Goal: Navigation & Orientation: Find specific page/section

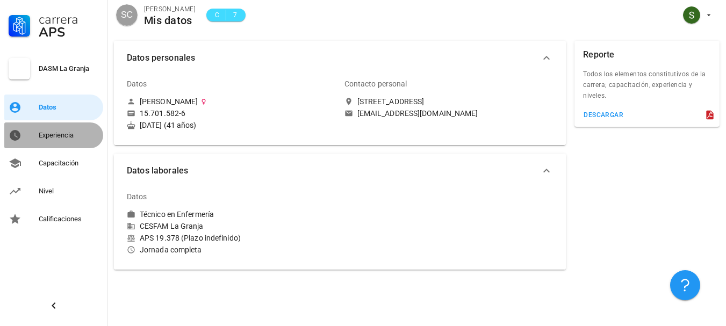
click at [74, 136] on div "Experiencia" at bounding box center [69, 135] width 60 height 9
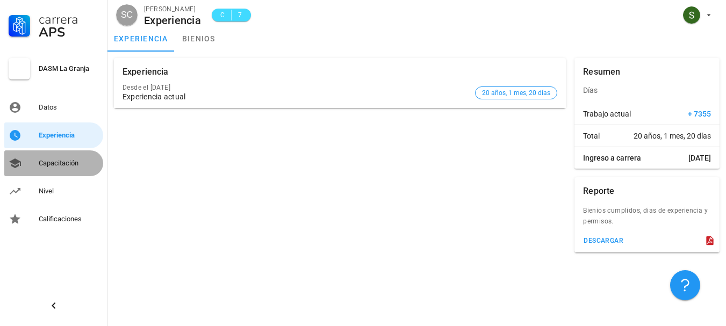
click at [63, 167] on div "Capacitación" at bounding box center [69, 163] width 60 height 9
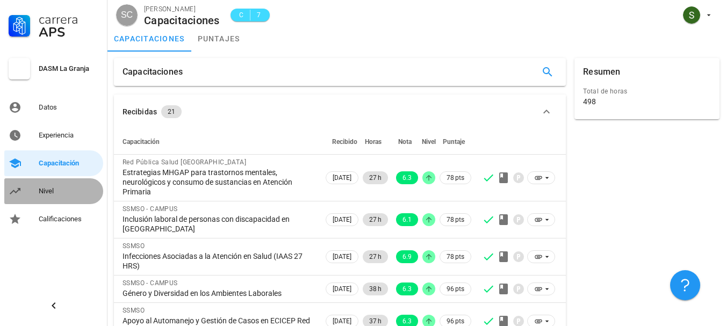
click at [65, 184] on div "Nivel" at bounding box center [69, 191] width 60 height 17
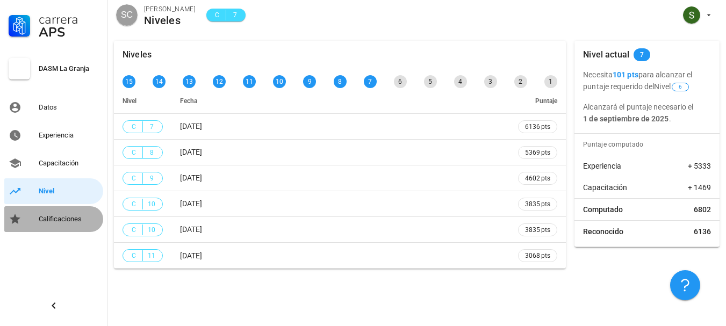
click at [67, 218] on div "Calificaciones" at bounding box center [69, 219] width 60 height 9
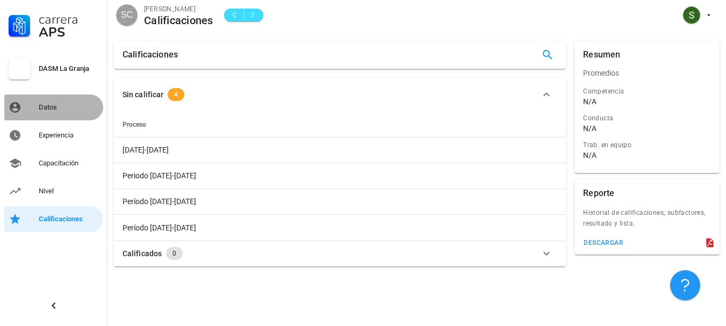
click at [70, 101] on div "Datos" at bounding box center [69, 107] width 60 height 17
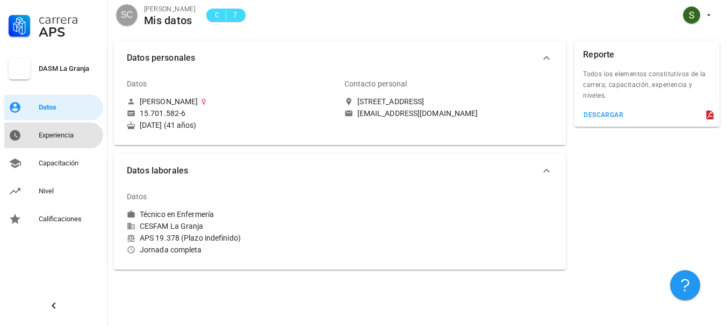
click at [63, 133] on div "Experiencia" at bounding box center [69, 135] width 60 height 9
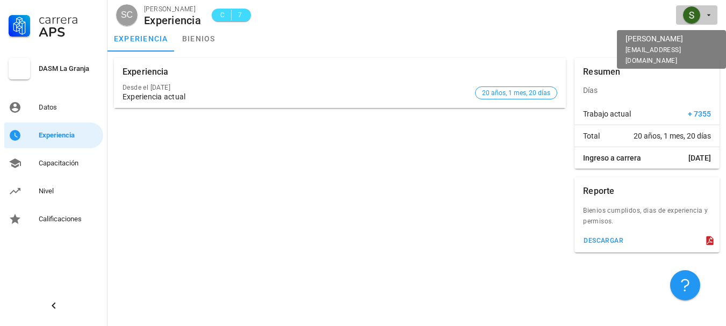
click at [710, 15] on icon "button" at bounding box center [710, 16] width 4 height 2
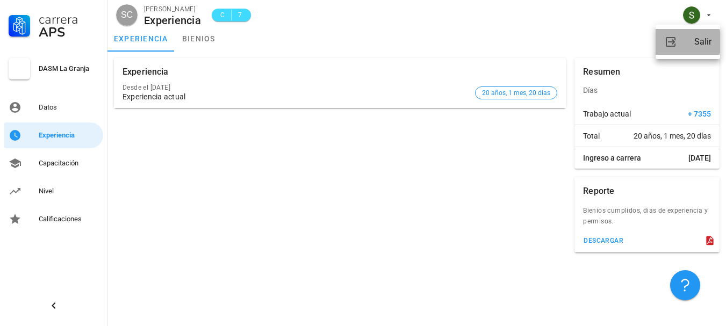
click at [703, 42] on div "Salir" at bounding box center [703, 42] width 17 height 22
